Goal: Navigation & Orientation: Find specific page/section

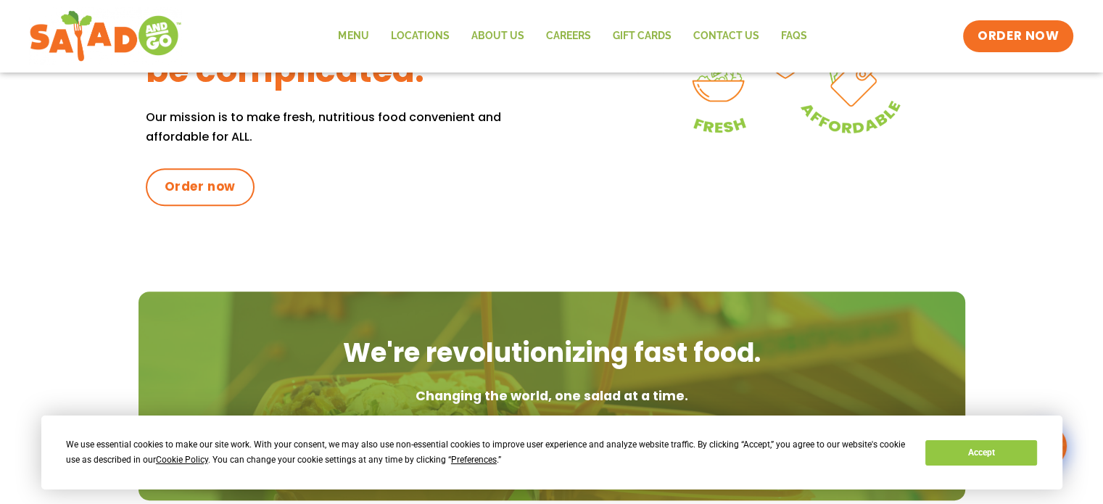
scroll to position [724, 0]
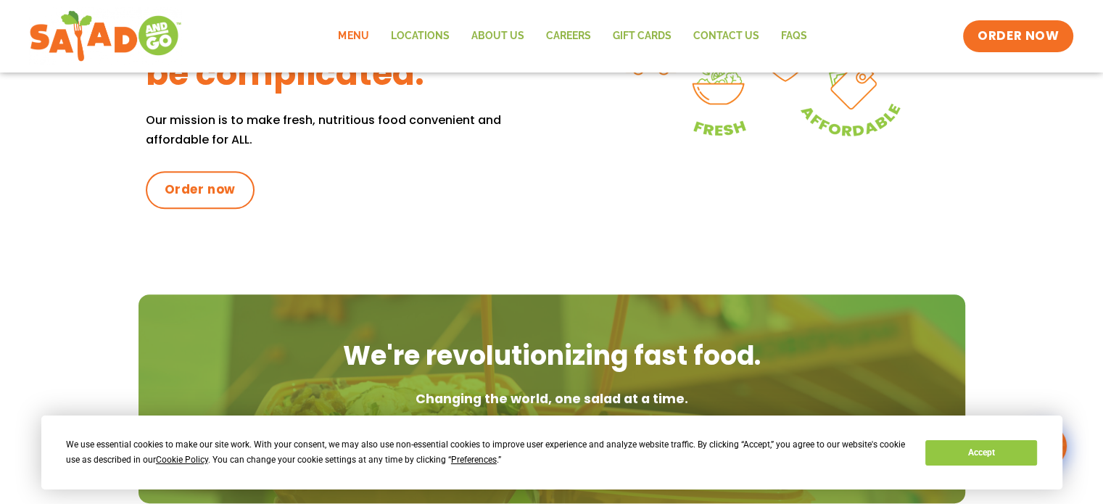
click at [357, 39] on link "Menu" at bounding box center [353, 36] width 52 height 33
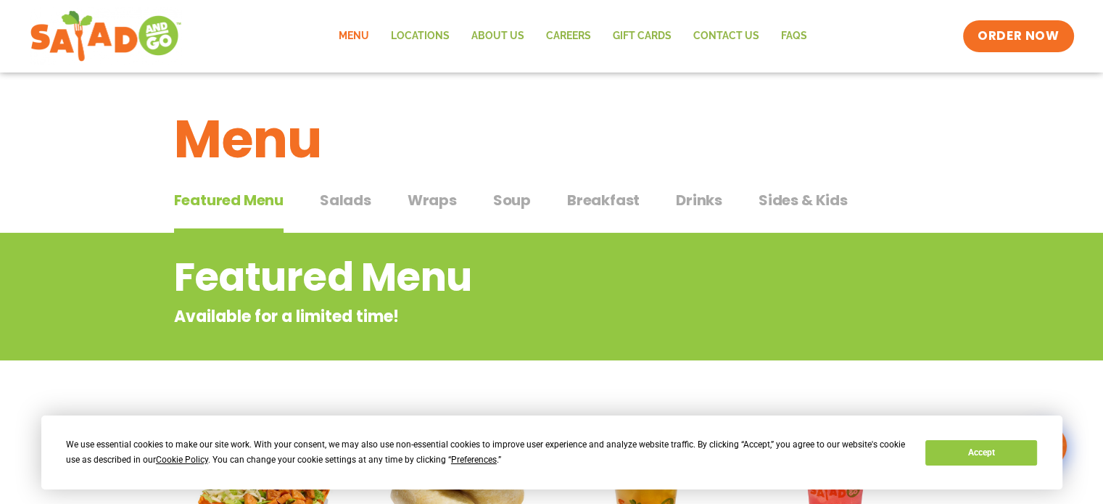
click at [350, 205] on span "Salads" at bounding box center [345, 200] width 51 height 22
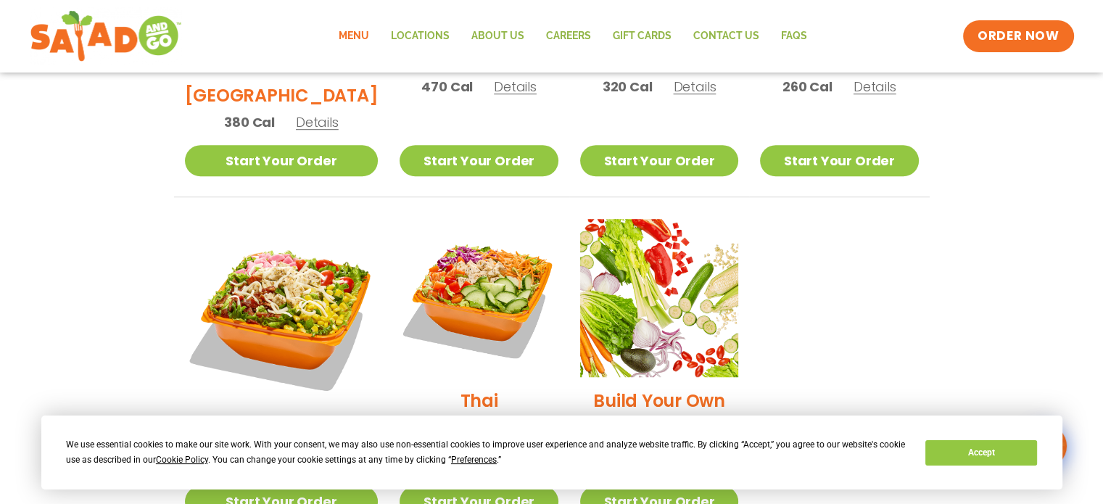
scroll to position [983, 0]
